Goal: Task Accomplishment & Management: Manage account settings

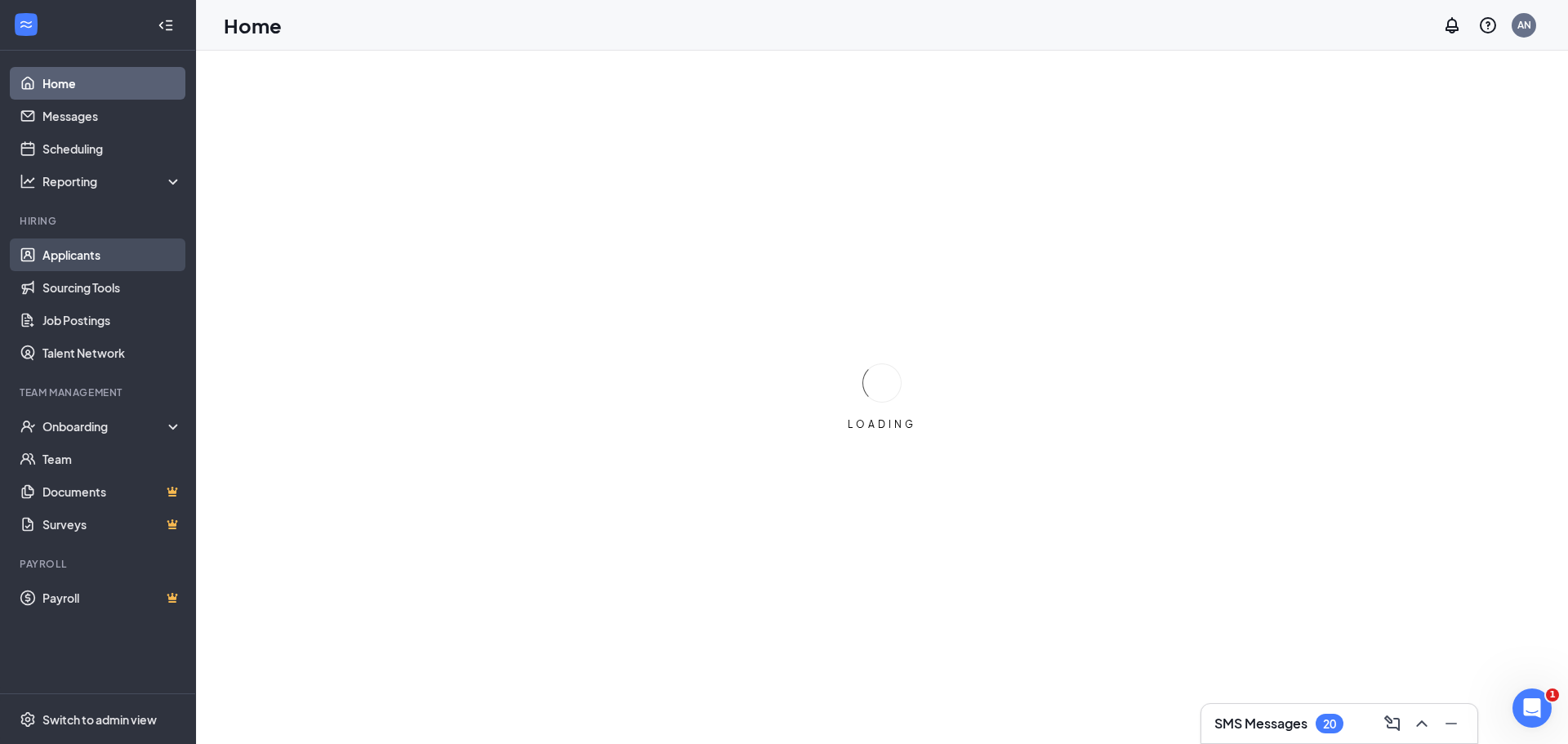
click at [101, 254] on link "Applicants" at bounding box center [112, 254] width 140 height 32
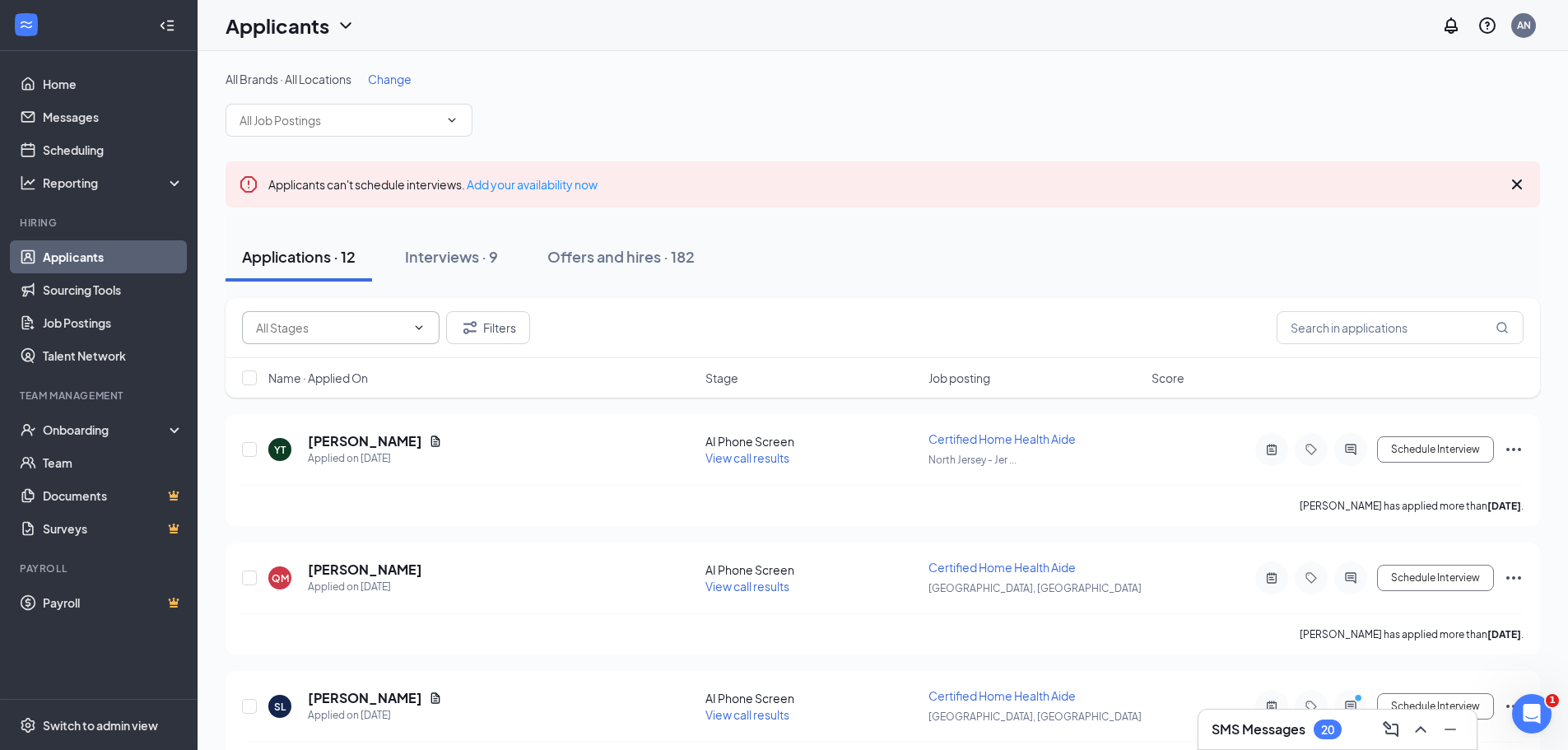
click at [339, 333] on input "text" at bounding box center [331, 327] width 150 height 18
click at [1050, 72] on div "All Brands · All Locations Change" at bounding box center [883, 79] width 1315 height 17
click at [1364, 336] on input "text" at bounding box center [1400, 327] width 247 height 33
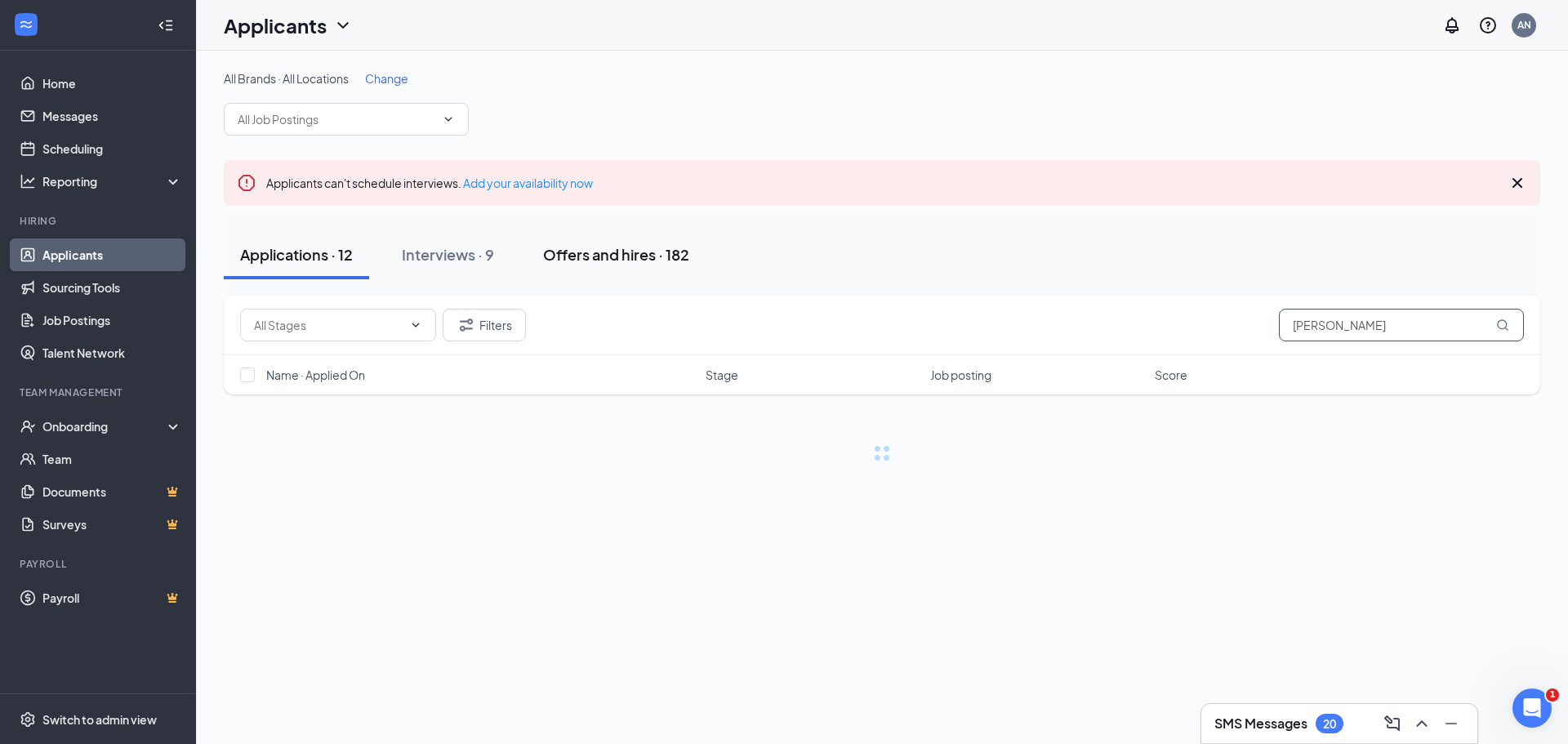
type input "[PERSON_NAME]"
click at [614, 253] on div "Offers and hires · 182" at bounding box center [615, 254] width 146 height 21
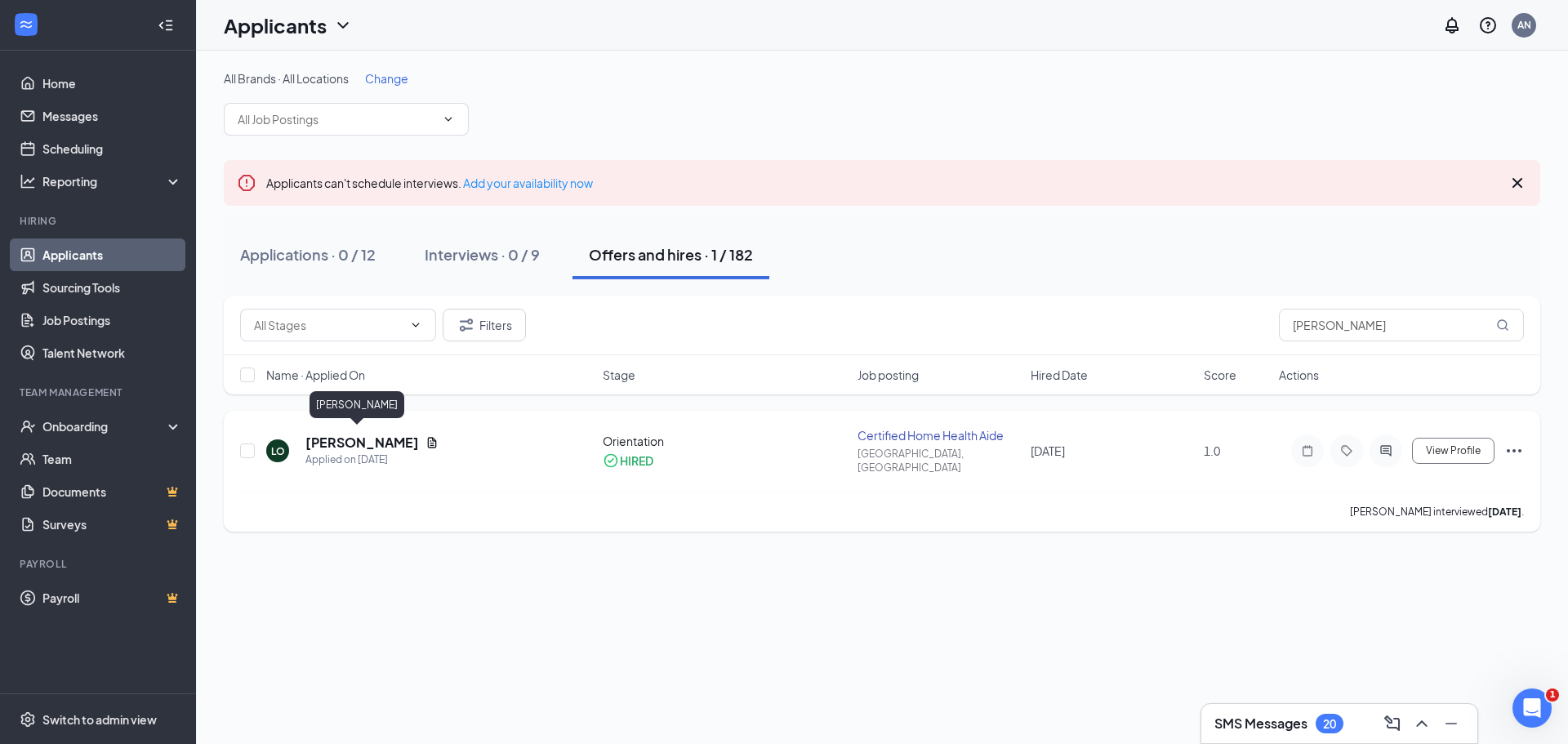
click at [363, 433] on h5 "[PERSON_NAME]" at bounding box center [362, 442] width 113 height 18
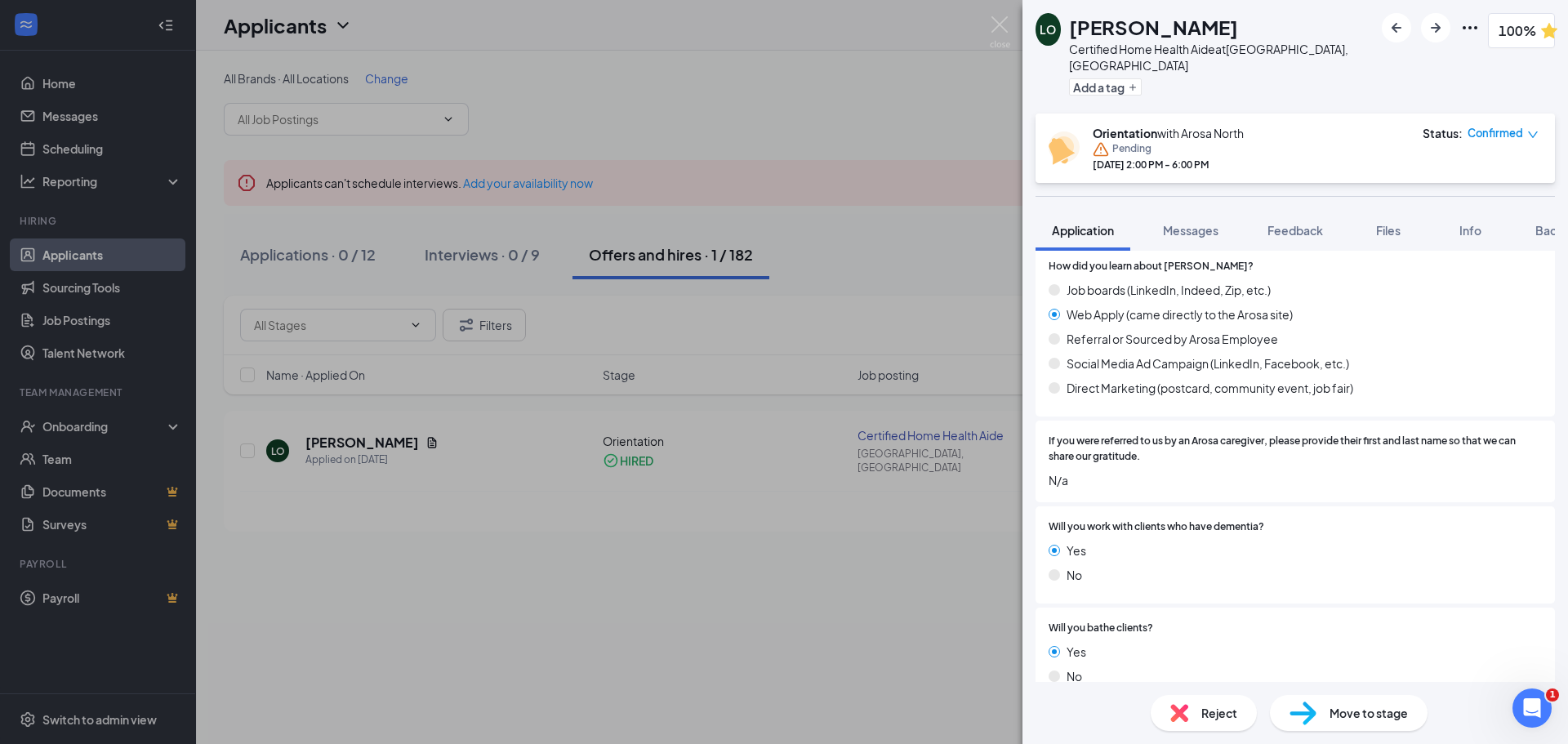
scroll to position [897, 0]
